Goal: Transaction & Acquisition: Book appointment/travel/reservation

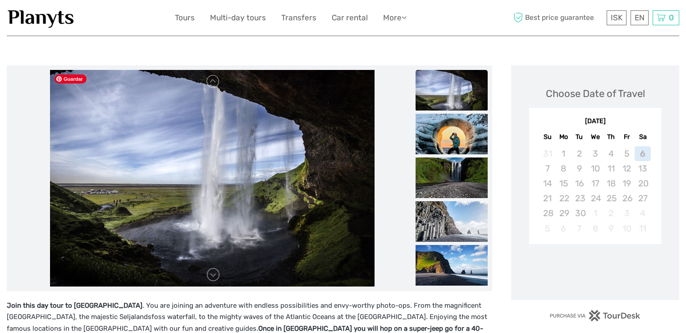
scroll to position [100, 0]
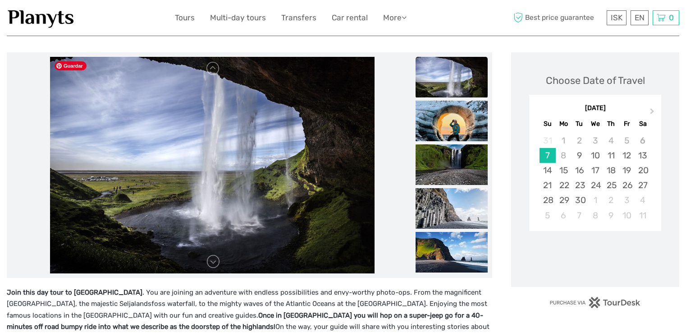
click at [277, 192] on img at bounding box center [212, 165] width 325 height 216
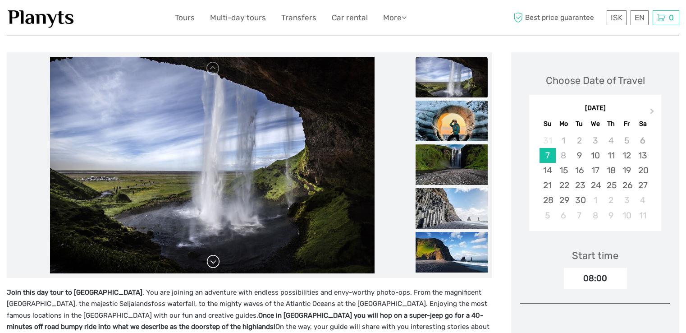
click at [216, 256] on link at bounding box center [213, 261] width 14 height 14
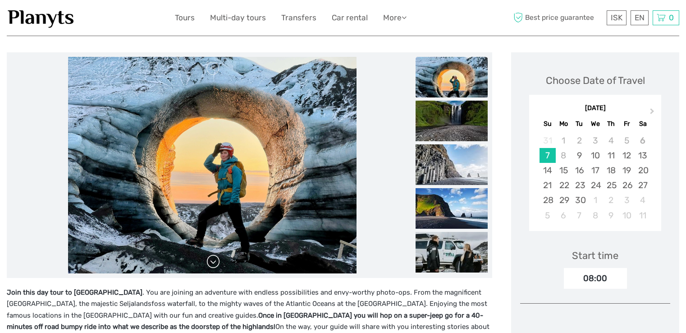
click at [215, 261] on link at bounding box center [213, 261] width 14 height 14
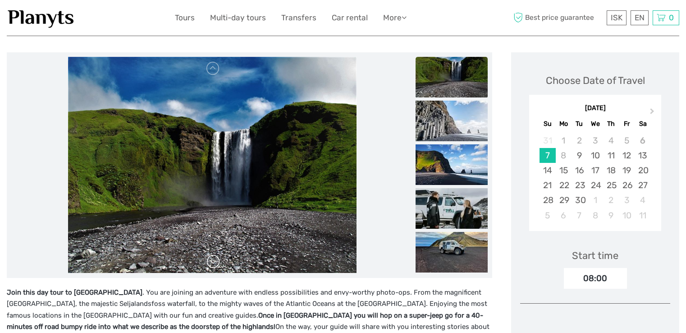
click at [215, 261] on link at bounding box center [213, 261] width 14 height 14
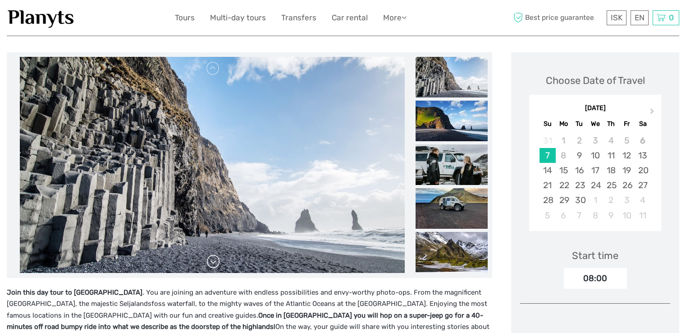
click at [215, 261] on link at bounding box center [213, 261] width 14 height 14
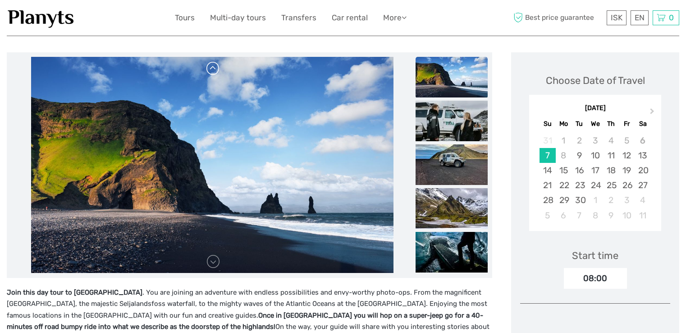
click at [212, 66] on link at bounding box center [213, 68] width 14 height 14
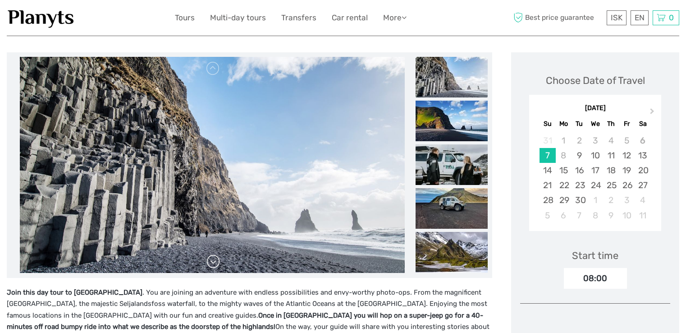
click at [213, 262] on link at bounding box center [213, 261] width 14 height 14
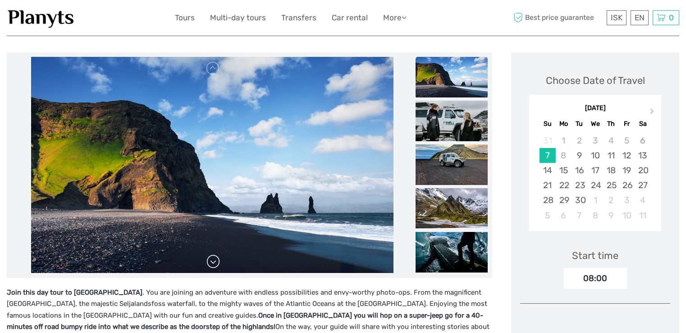
click at [213, 262] on link at bounding box center [213, 261] width 14 height 14
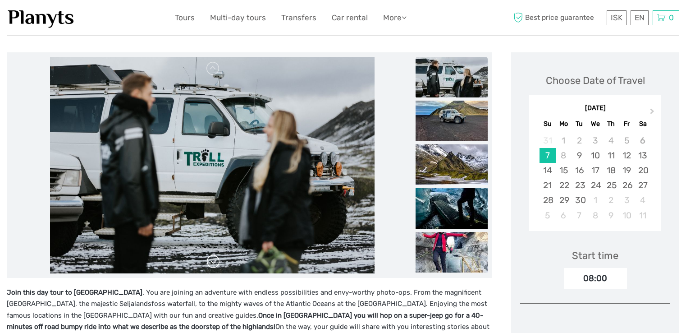
click at [212, 261] on link at bounding box center [213, 261] width 14 height 14
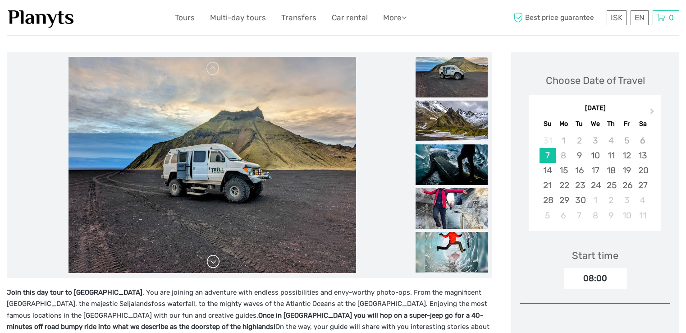
click at [212, 261] on link at bounding box center [213, 261] width 14 height 14
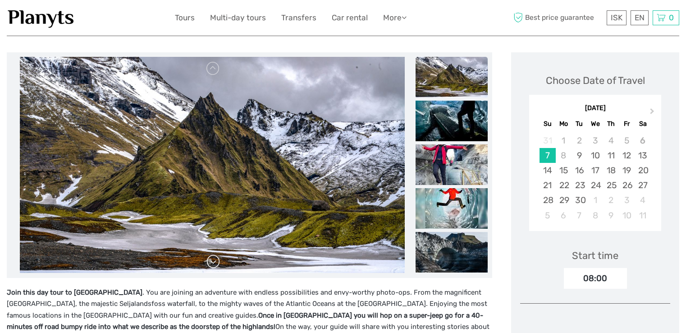
click at [212, 261] on link at bounding box center [213, 261] width 14 height 14
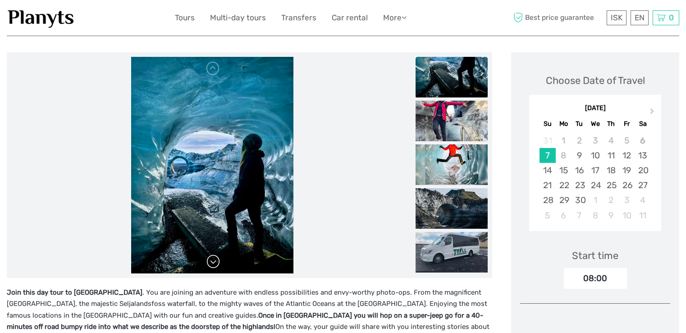
click at [212, 261] on link at bounding box center [213, 261] width 14 height 14
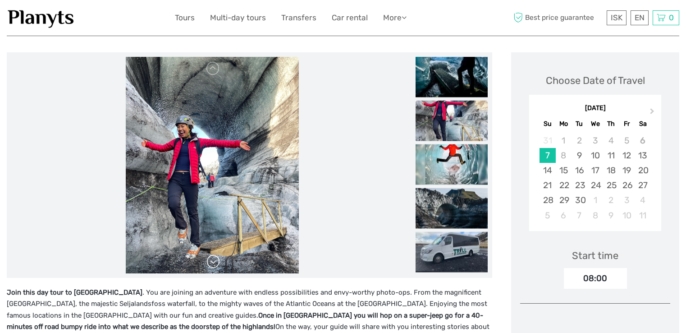
click at [212, 261] on link at bounding box center [213, 261] width 14 height 14
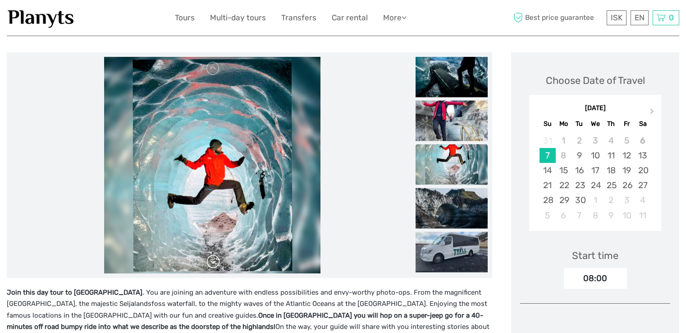
click at [212, 261] on link at bounding box center [213, 261] width 14 height 14
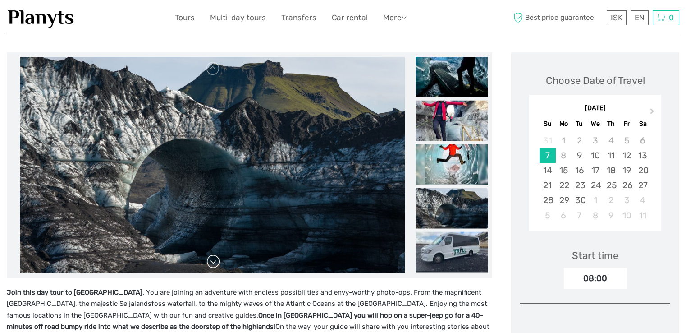
click at [212, 261] on link at bounding box center [213, 261] width 14 height 14
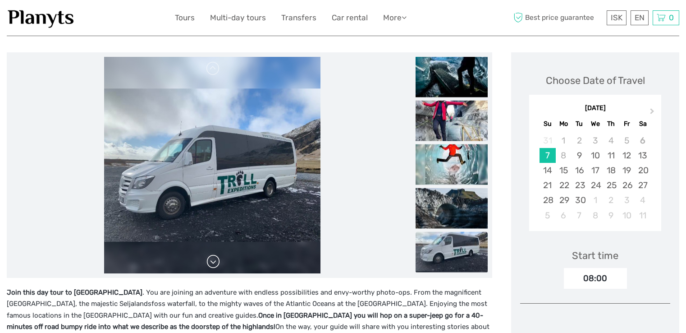
click at [212, 261] on link at bounding box center [213, 261] width 14 height 14
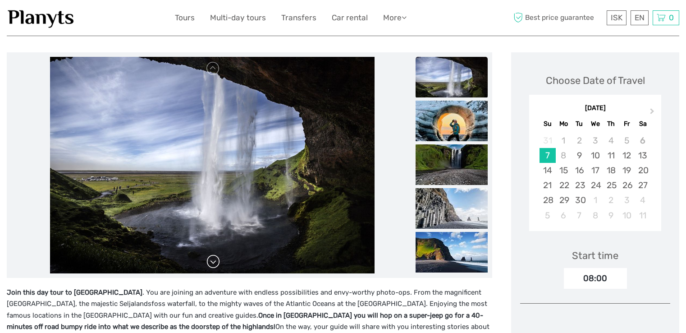
click at [212, 261] on link at bounding box center [213, 261] width 14 height 14
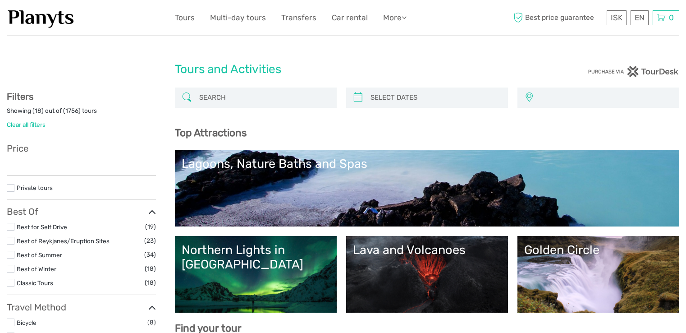
select select
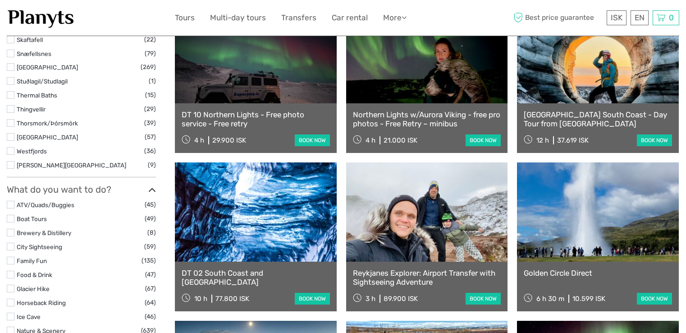
select select
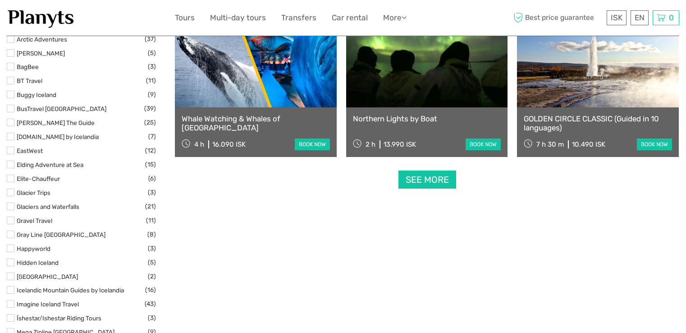
scroll to position [1152, 0]
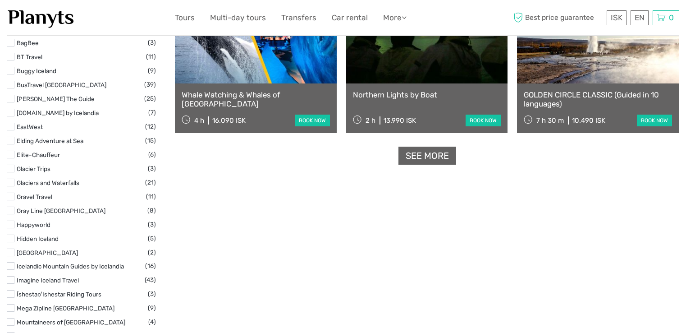
click at [435, 161] on link "See more" at bounding box center [428, 156] width 58 height 18
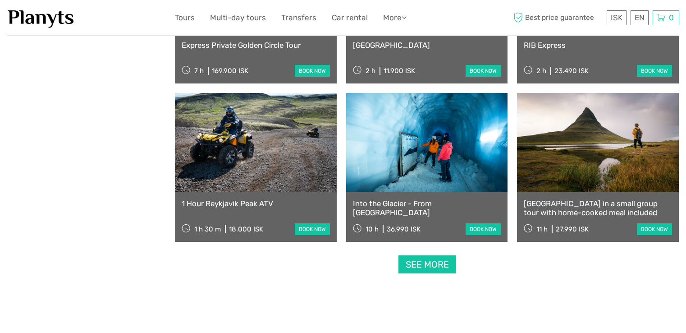
scroll to position [1775, 0]
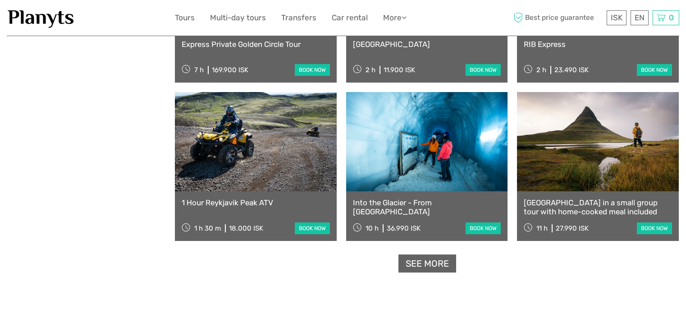
click at [428, 261] on link "See more" at bounding box center [428, 263] width 58 height 18
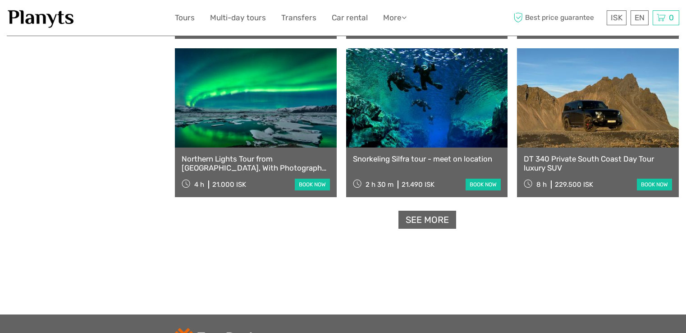
scroll to position [2769, 0]
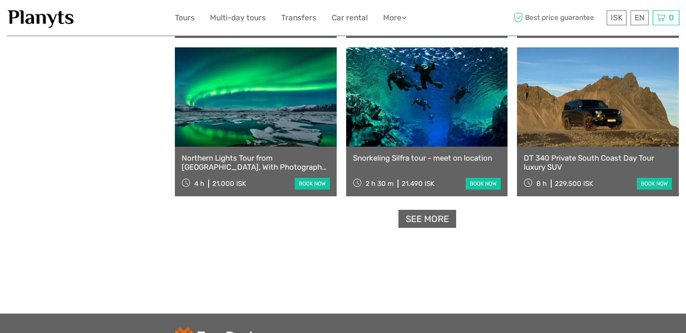
click at [433, 220] on link "See more" at bounding box center [428, 219] width 58 height 18
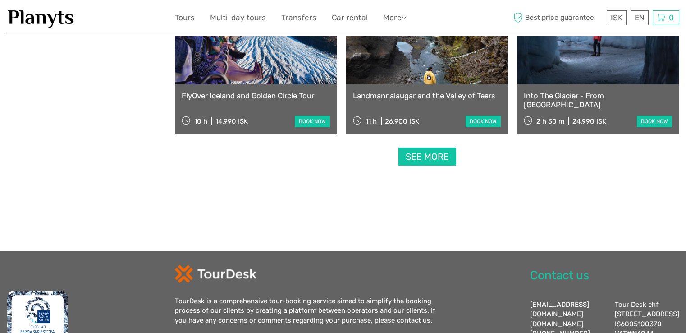
scroll to position [3784, 0]
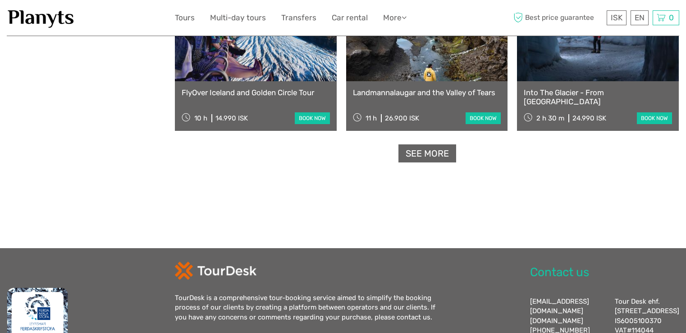
click at [436, 158] on link "See more" at bounding box center [428, 153] width 58 height 18
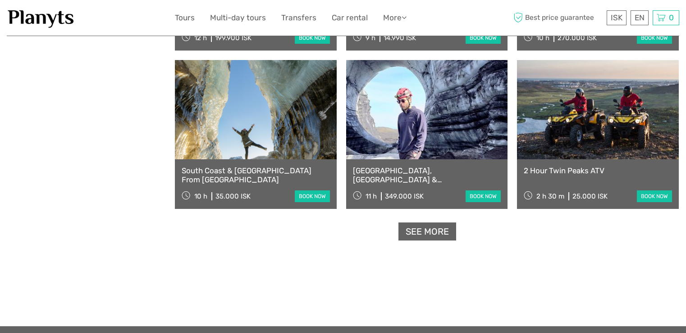
scroll to position [4657, 0]
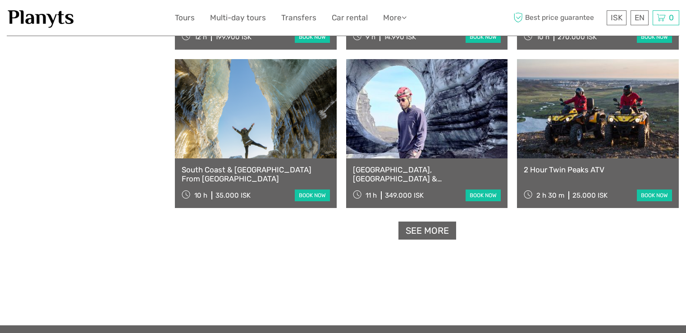
click at [435, 229] on link "See more" at bounding box center [428, 230] width 58 height 18
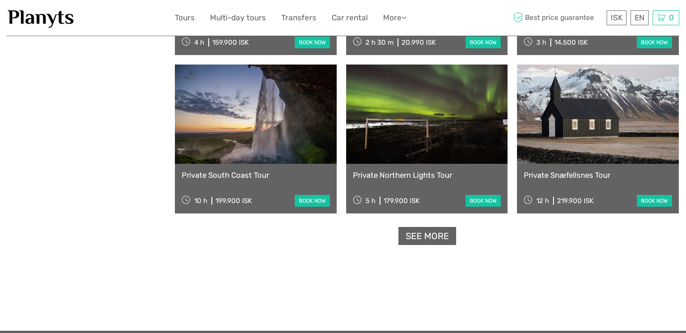
scroll to position [5601, 0]
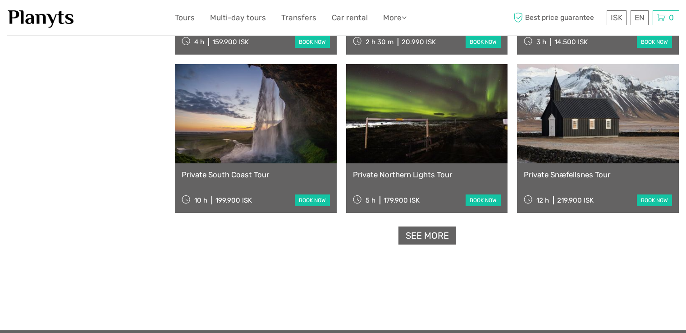
click at [429, 238] on link "See more" at bounding box center [428, 235] width 58 height 18
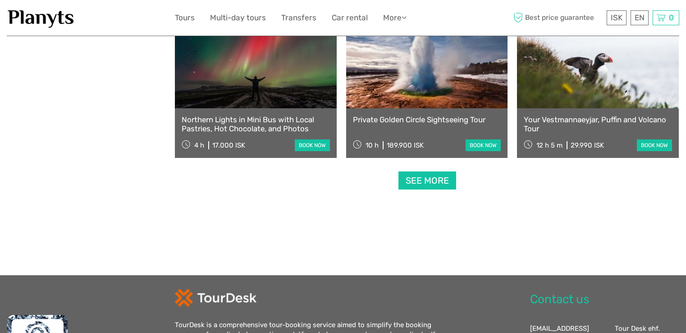
scroll to position [6607, 0]
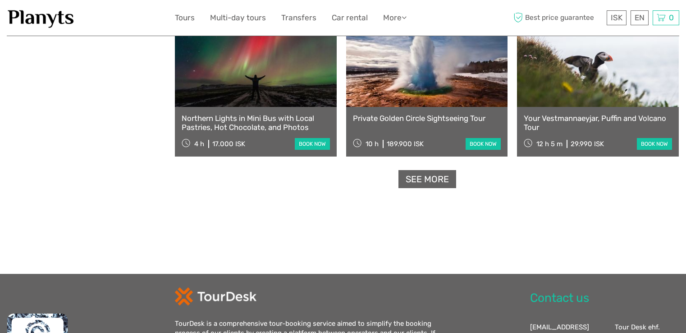
click at [439, 182] on link "See more" at bounding box center [428, 179] width 58 height 18
